Goal: Find specific page/section: Find specific page/section

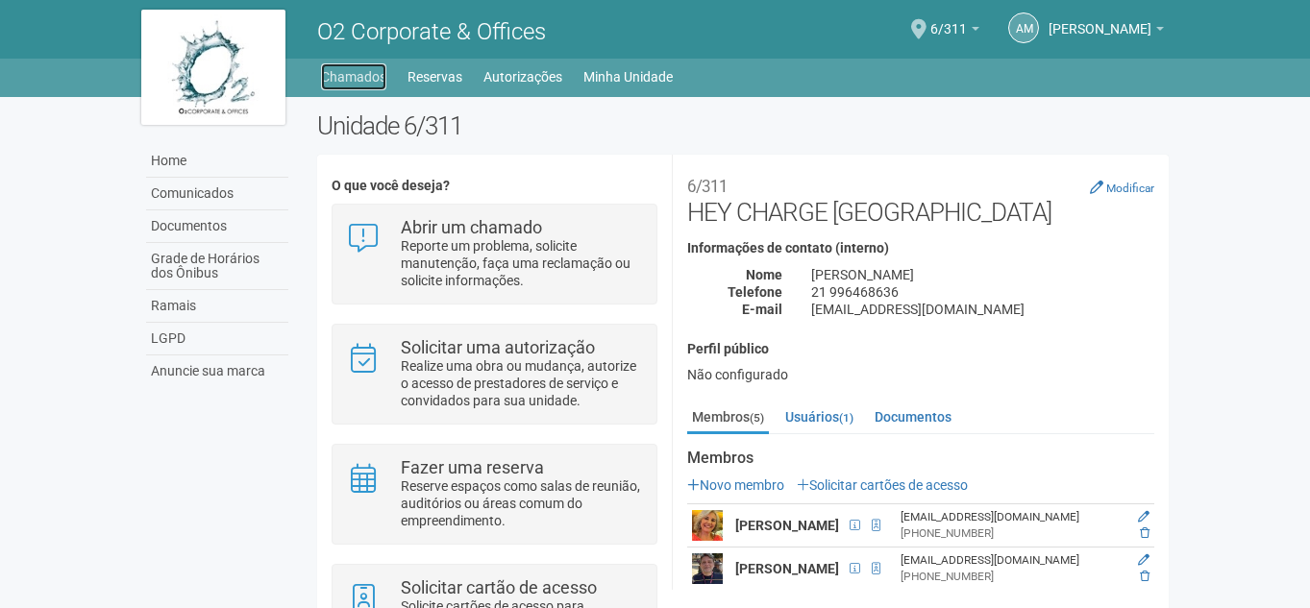
click at [345, 86] on link "Chamados" at bounding box center [353, 76] width 65 height 27
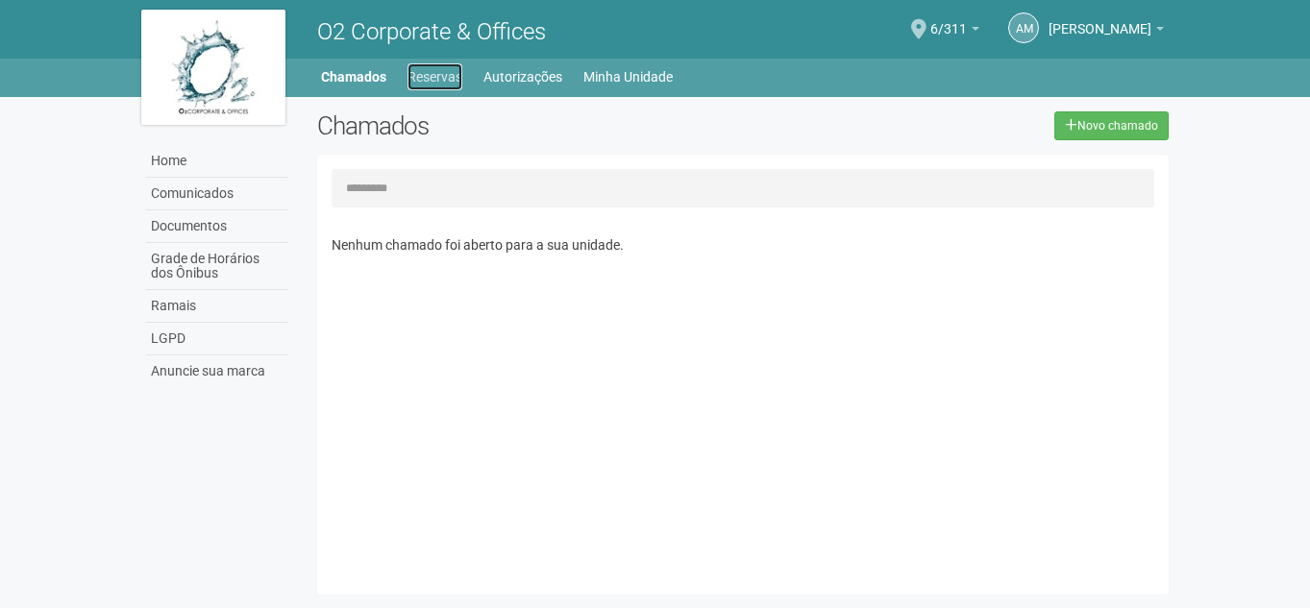
click at [444, 81] on link "Reservas" at bounding box center [434, 76] width 55 height 27
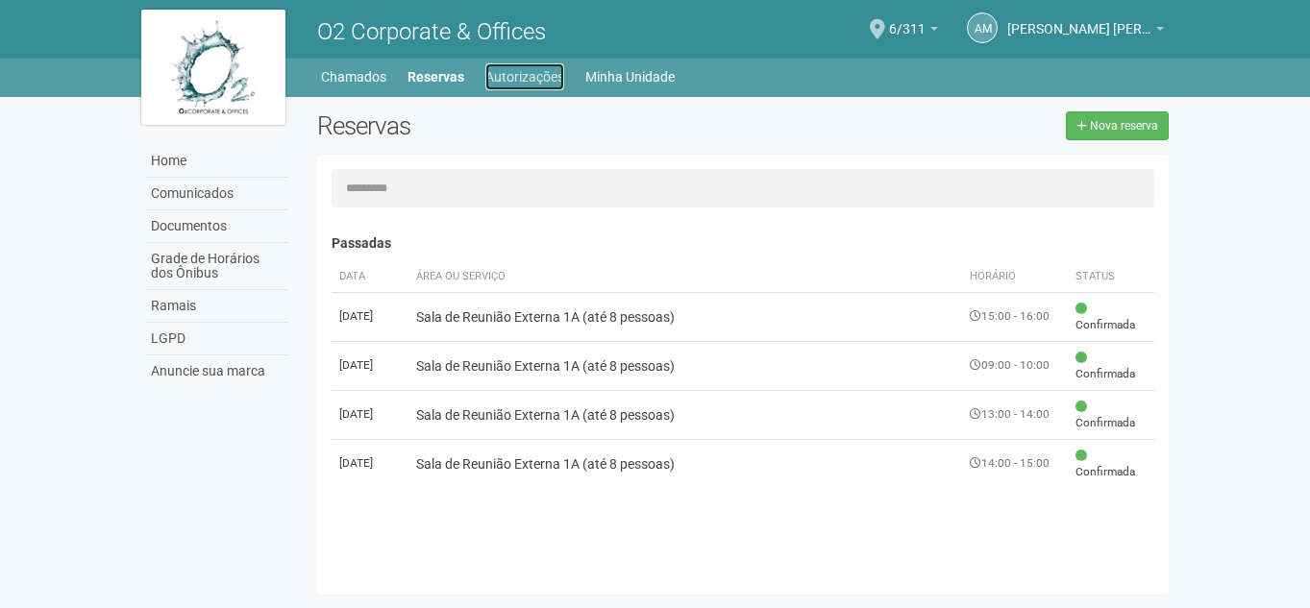
click at [532, 80] on link "Autorizações" at bounding box center [524, 76] width 79 height 27
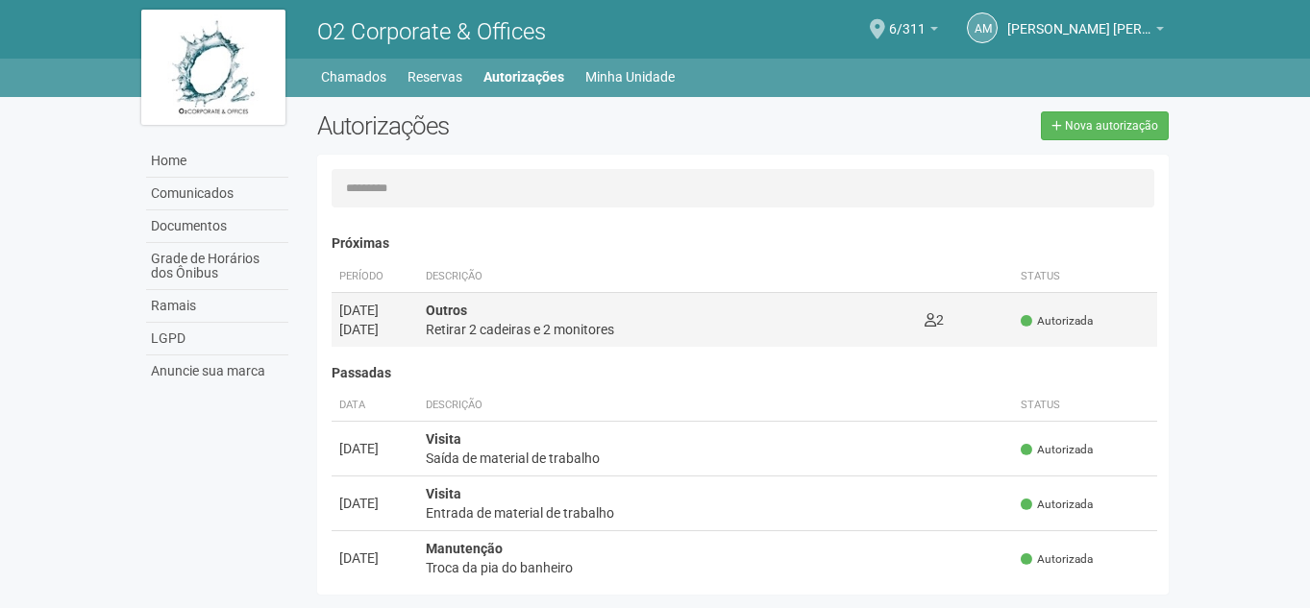
click at [726, 330] on div "Retirar 2 cadeiras e 2 monitores" at bounding box center [667, 329] width 483 height 19
